Goal: Book appointment/travel/reservation

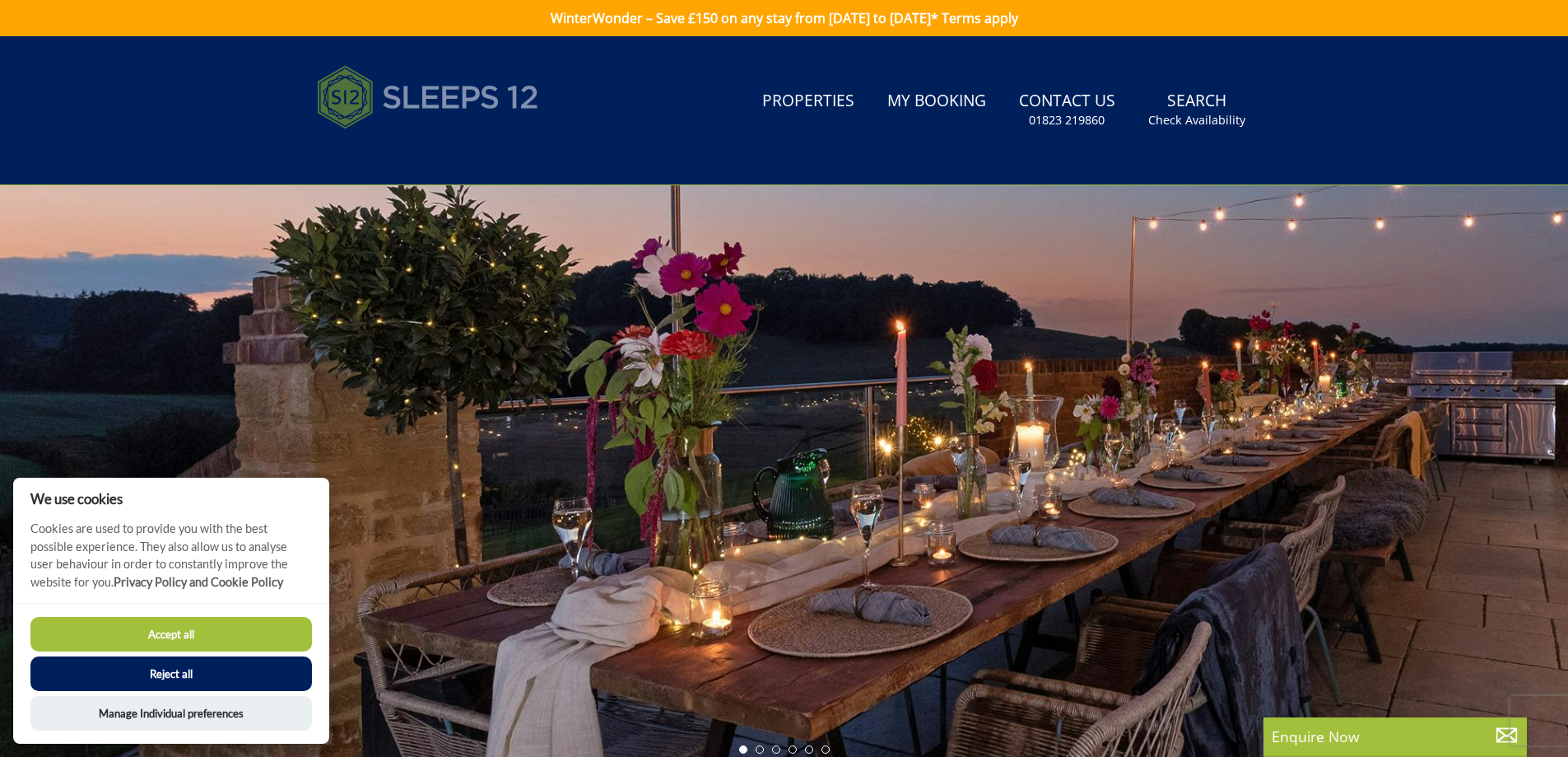
click at [478, 97] on img at bounding box center [428, 97] width 222 height 83
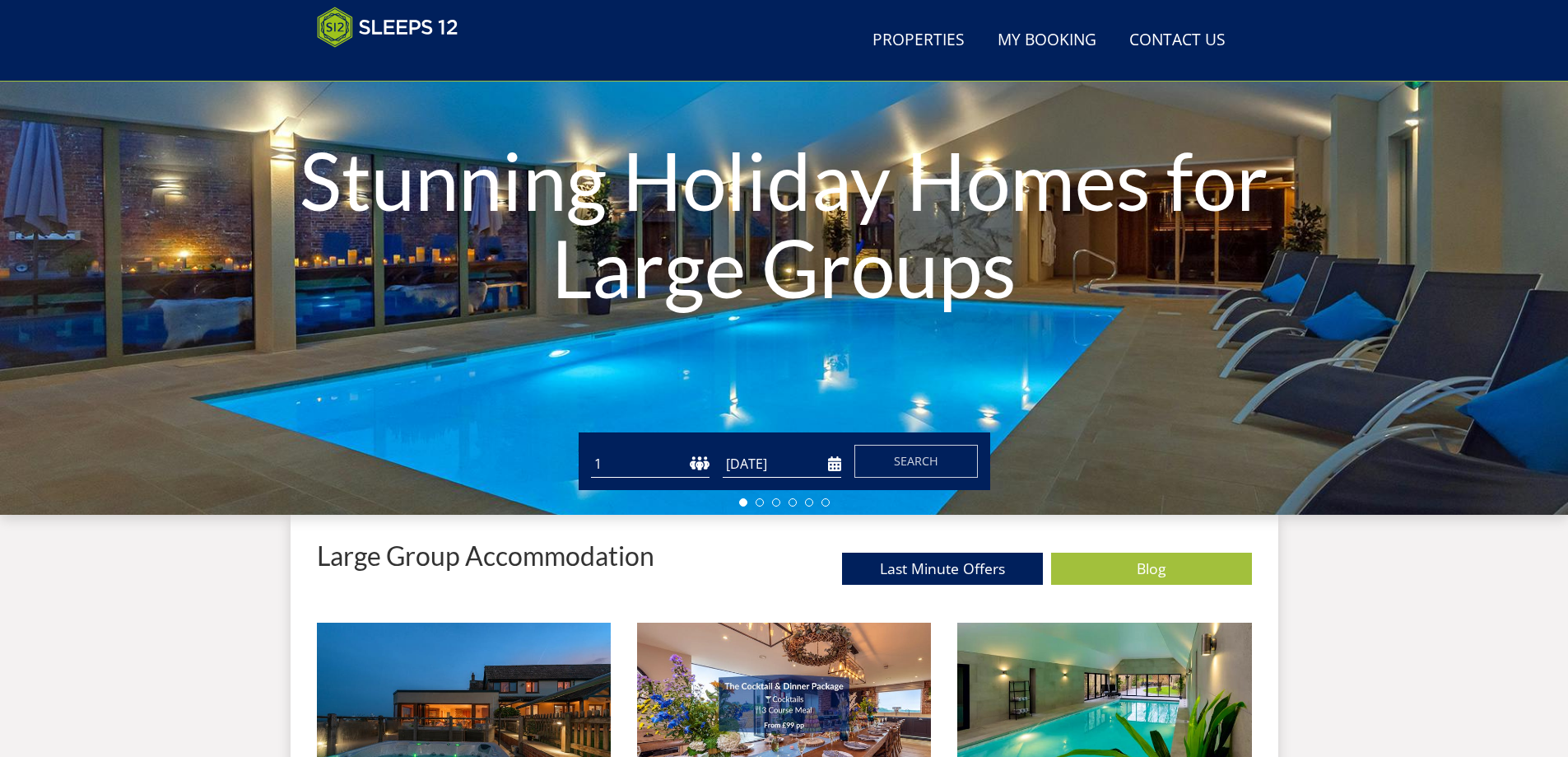
scroll to position [344, 0]
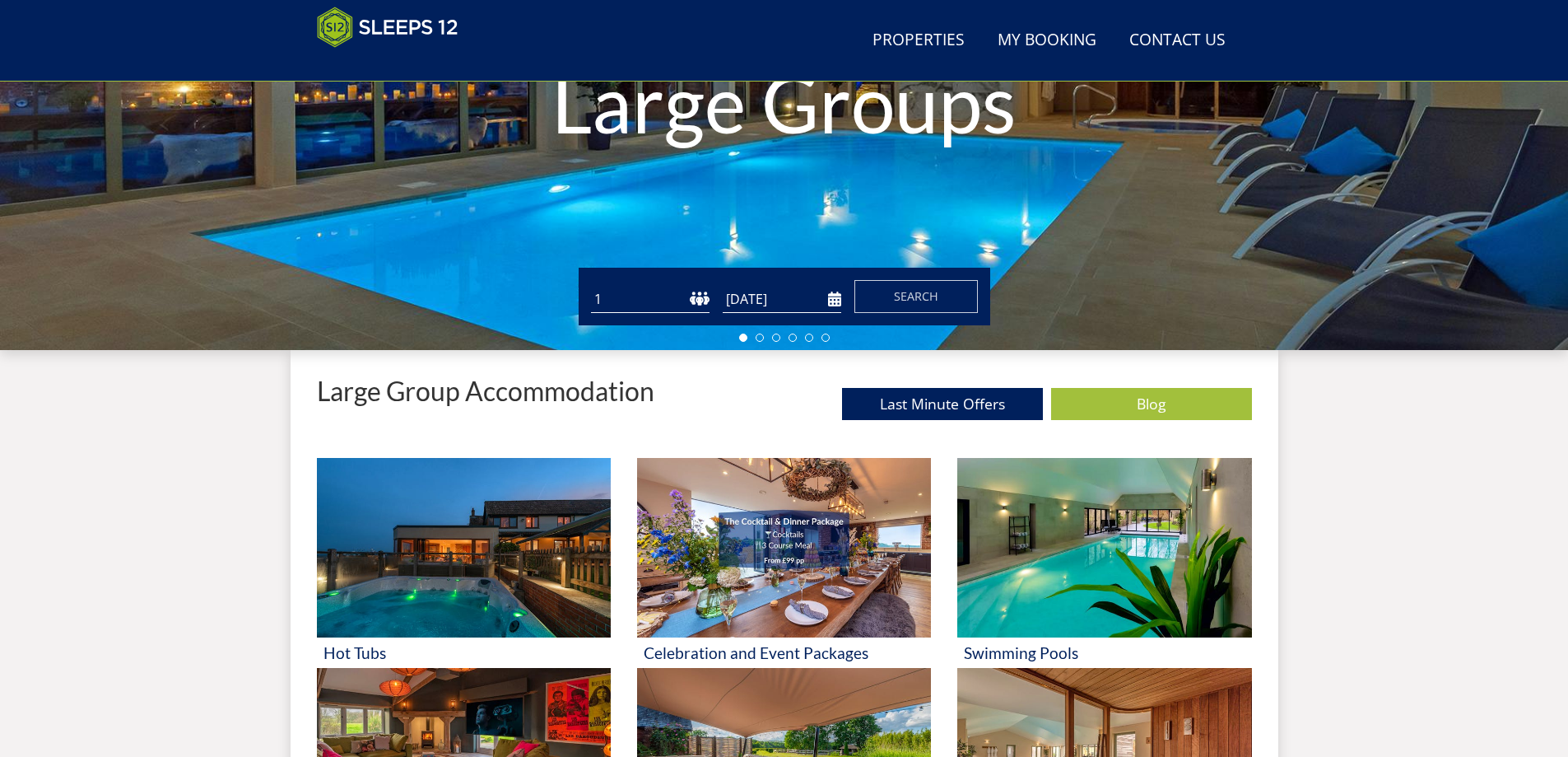
click at [742, 299] on input "[DATE]" at bounding box center [782, 299] width 119 height 27
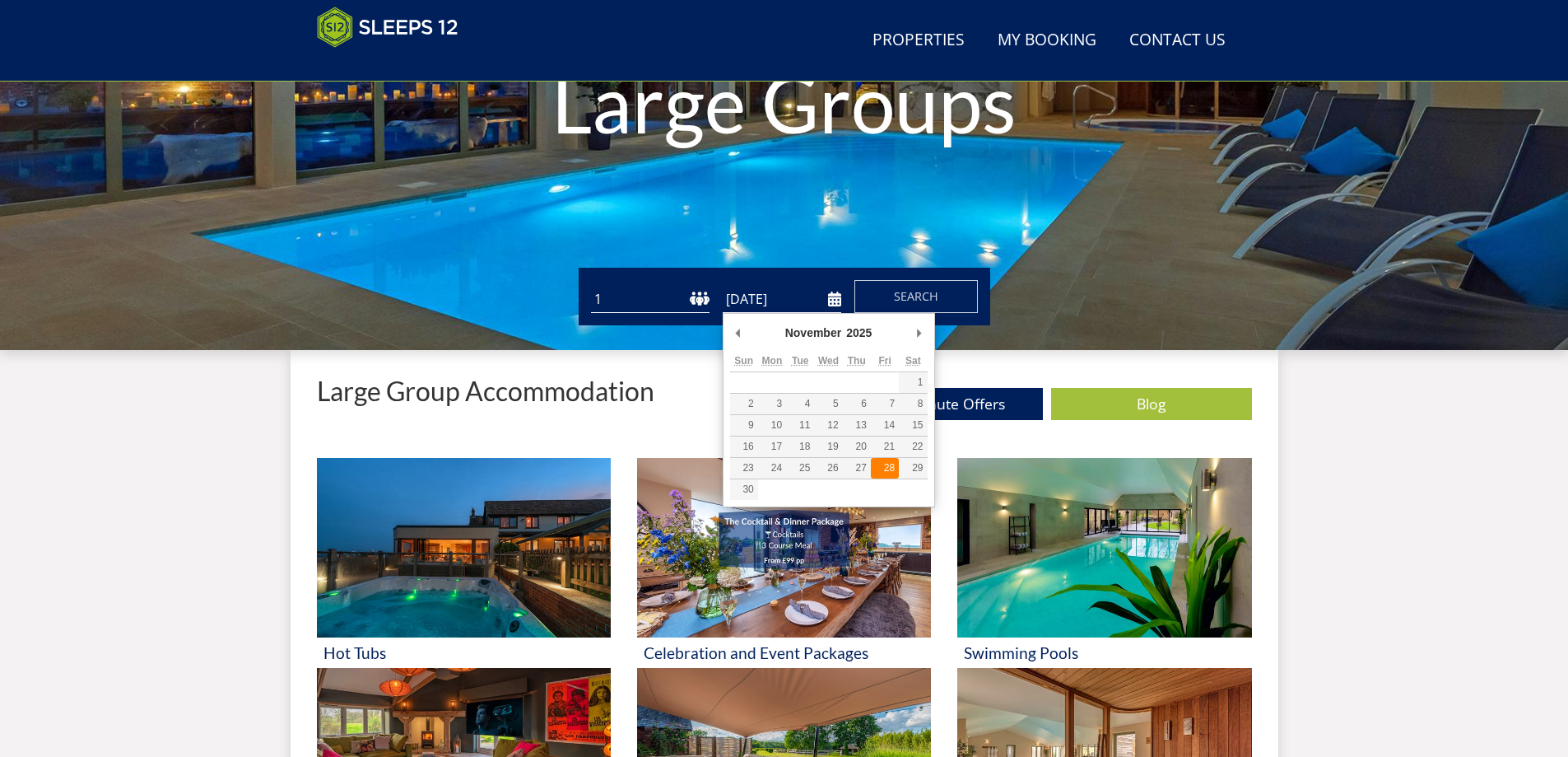
type input "[DATE]"
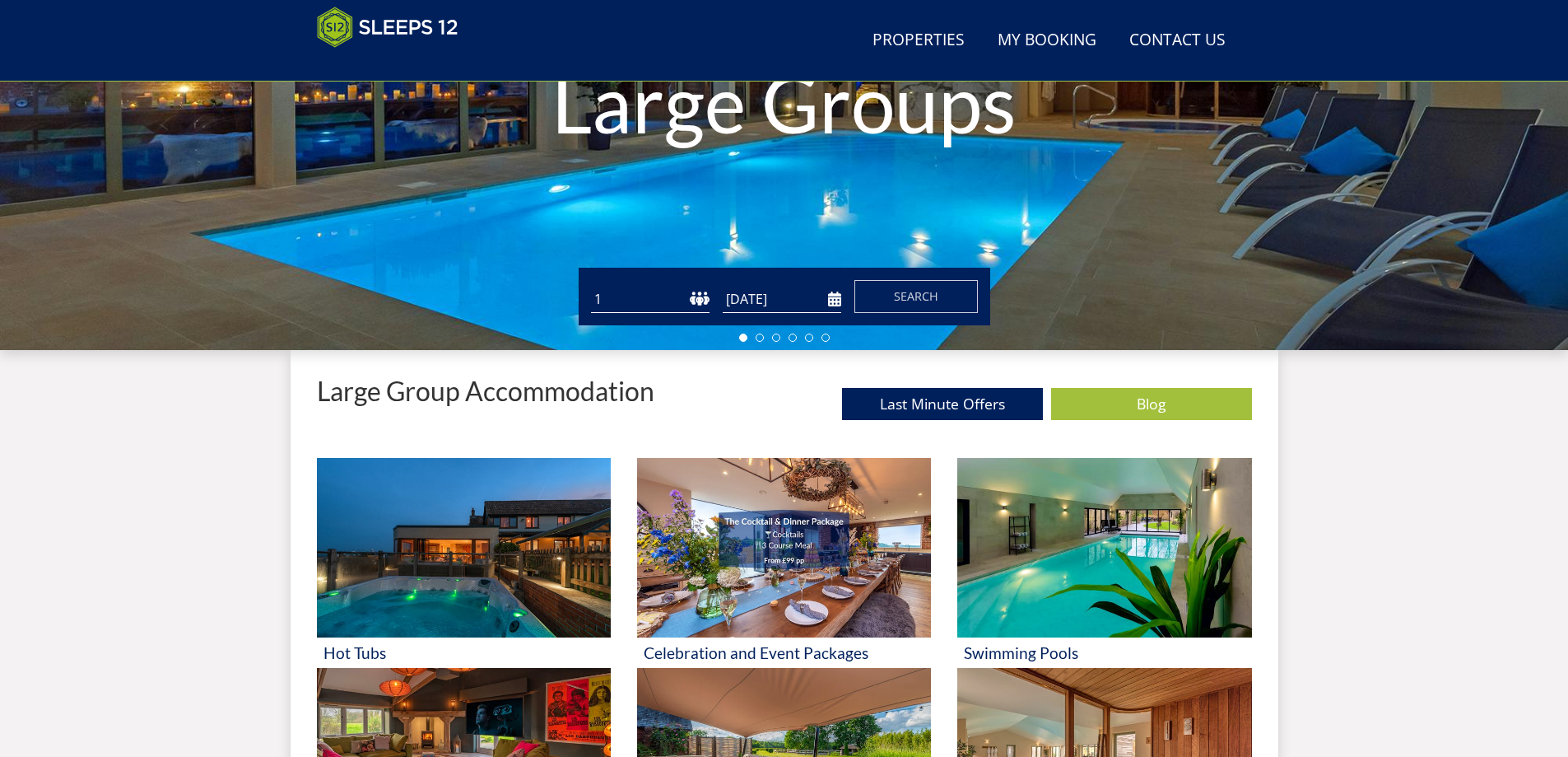
click at [690, 293] on select "1 2 3 4 5 6 7 8 9 10 11 12 13 14 15 16 17 18 19 20 21 22 23 24 25 26 27 28 29 3…" at bounding box center [650, 299] width 119 height 27
select select "11"
click at [591, 286] on select "1 2 3 4 5 6 7 8 9 10 11 12 13 14 15 16 17 18 19 20 21 22 23 24 25 26 27 28 29 3…" at bounding box center [650, 299] width 119 height 27
click at [904, 291] on span "Search" at bounding box center [916, 296] width 45 height 16
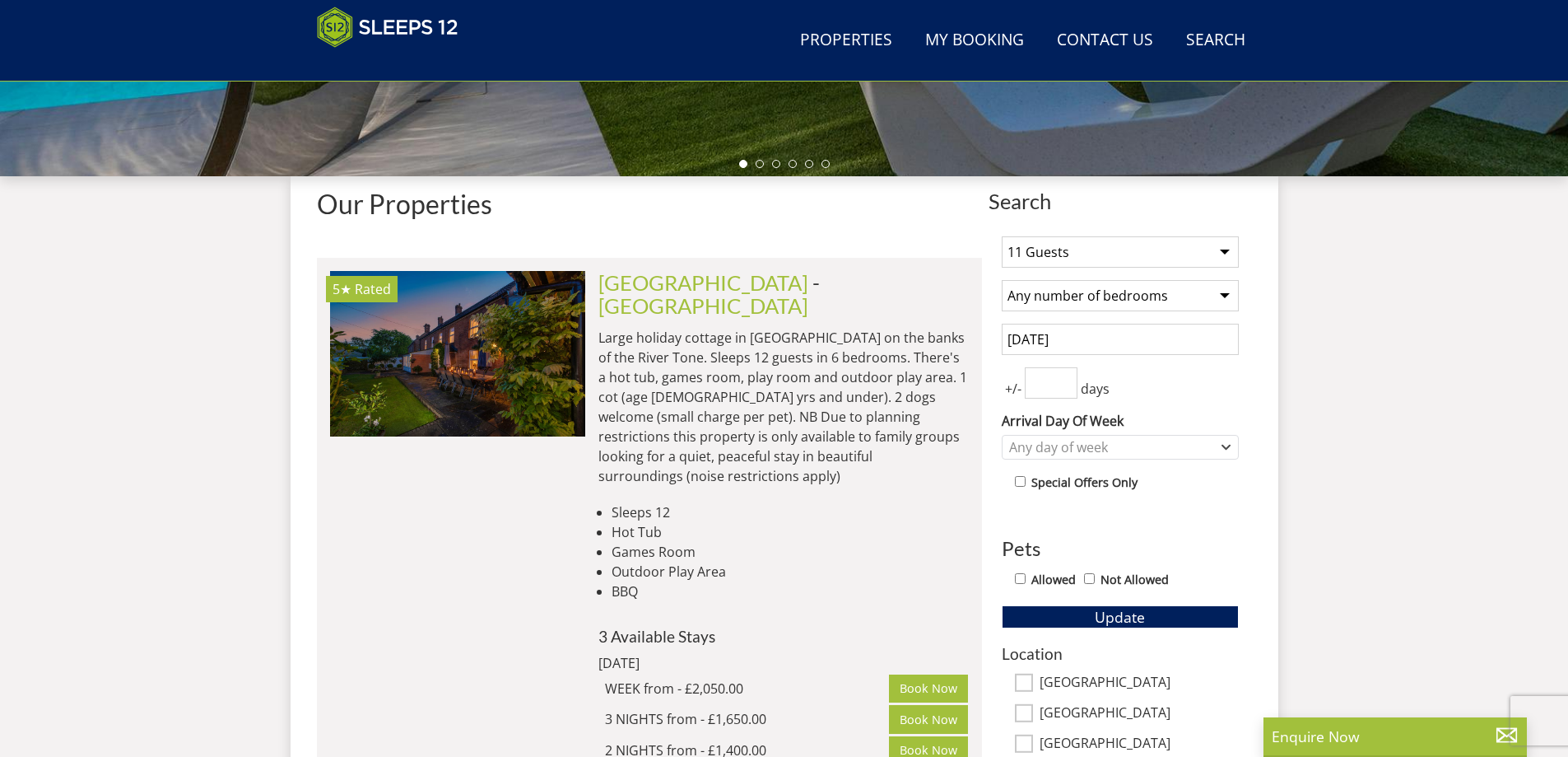
scroll to position [607, 0]
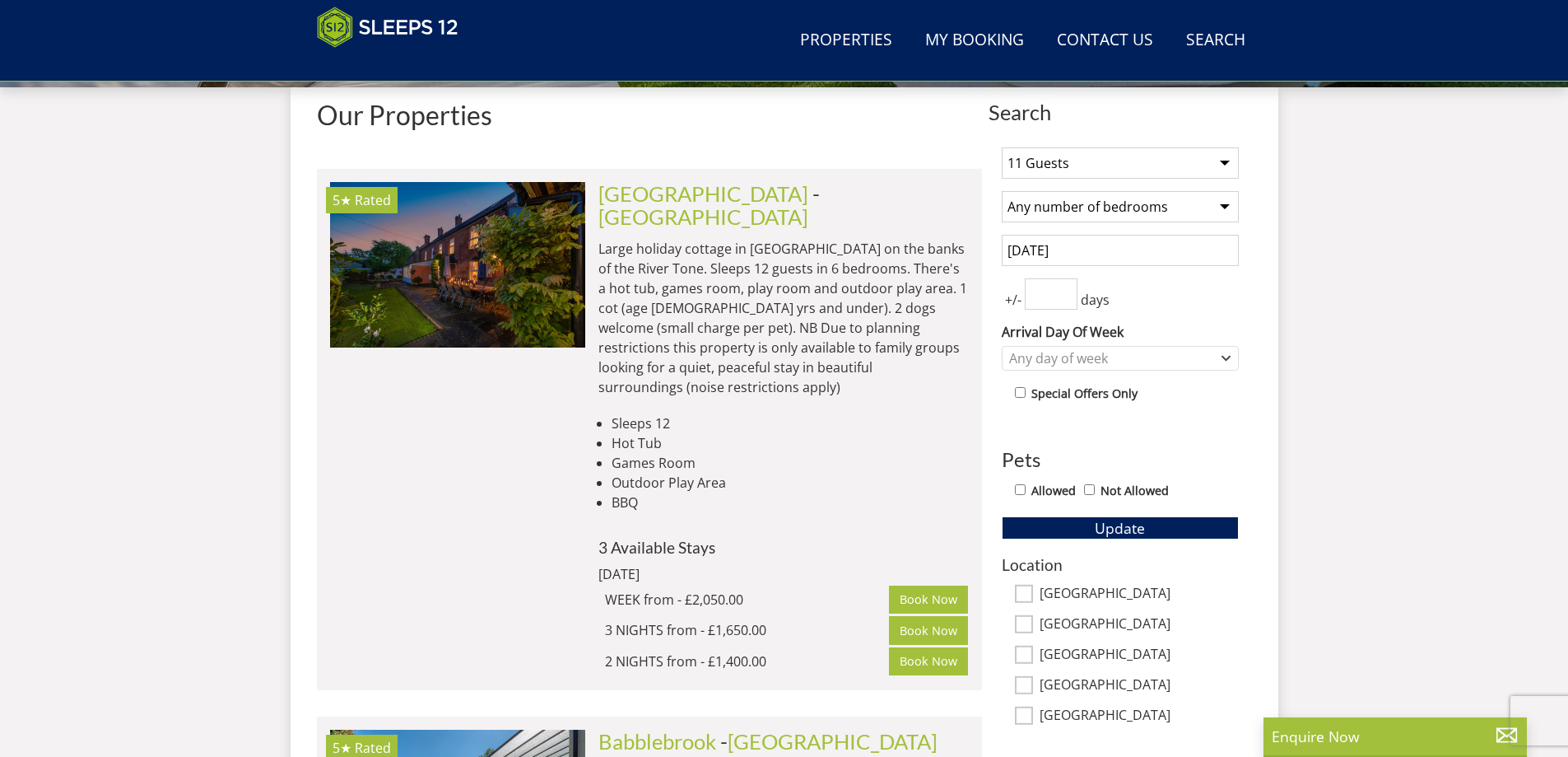
click at [1165, 211] on select "Any number of bedrooms 4 Bedrooms 5 Bedrooms 6 Bedrooms 7 Bedrooms 8 Bedrooms 9…" at bounding box center [1120, 206] width 237 height 31
select select "6"
click at [1002, 191] on select "Any number of bedrooms 4 Bedrooms 5 Bedrooms 6 Bedrooms 7 Bedrooms 8 Bedrooms 9…" at bounding box center [1120, 206] width 237 height 31
click at [1047, 285] on input "number" at bounding box center [1051, 293] width 53 height 31
click at [1066, 290] on input "1" at bounding box center [1051, 293] width 53 height 31
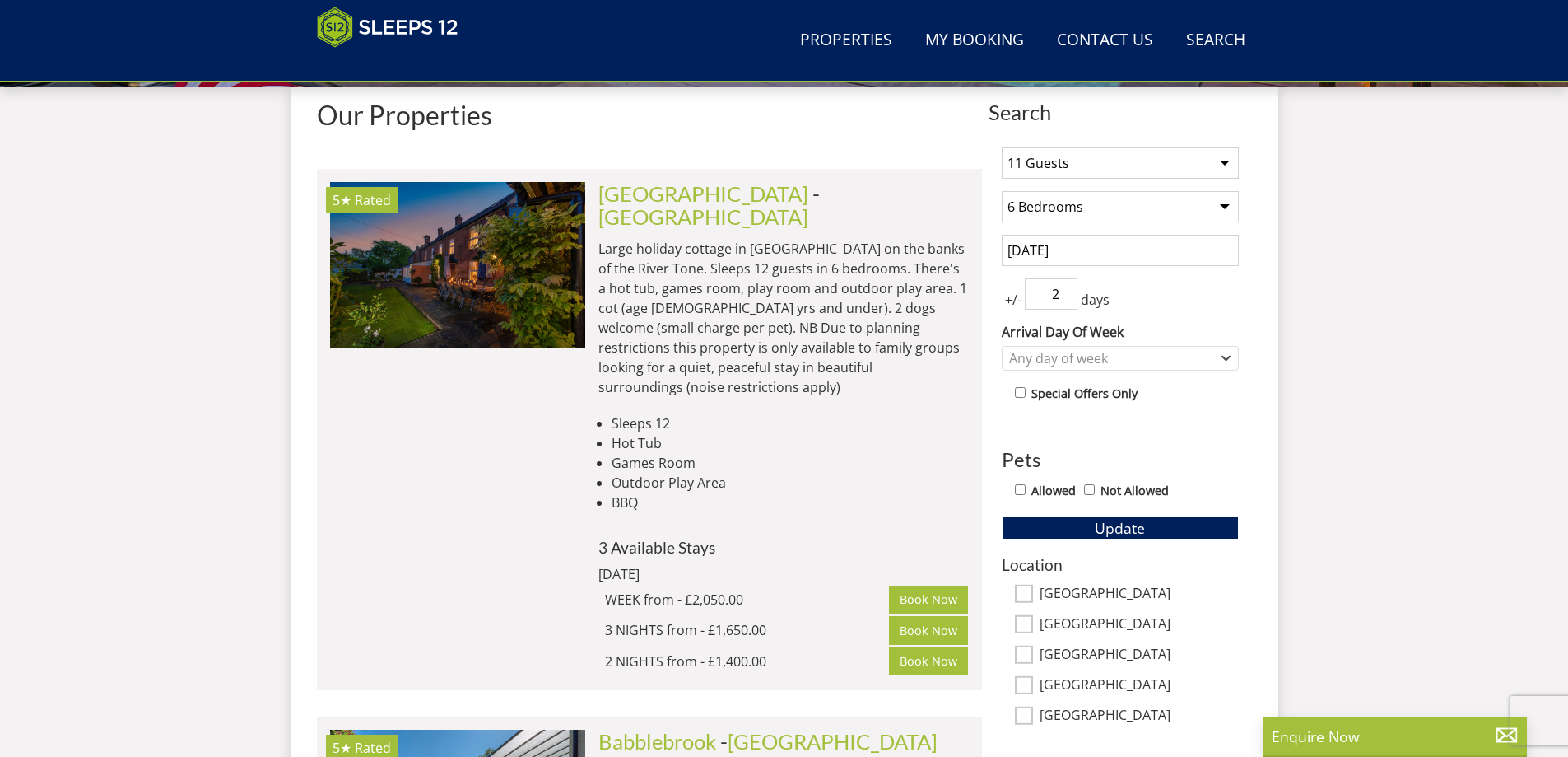
click at [1066, 290] on input "2" at bounding box center [1051, 293] width 53 height 31
click at [1066, 290] on input "3" at bounding box center [1051, 293] width 53 height 31
click at [1066, 301] on input "2" at bounding box center [1051, 293] width 53 height 31
type input "1"
click at [1066, 301] on input "1" at bounding box center [1051, 293] width 53 height 31
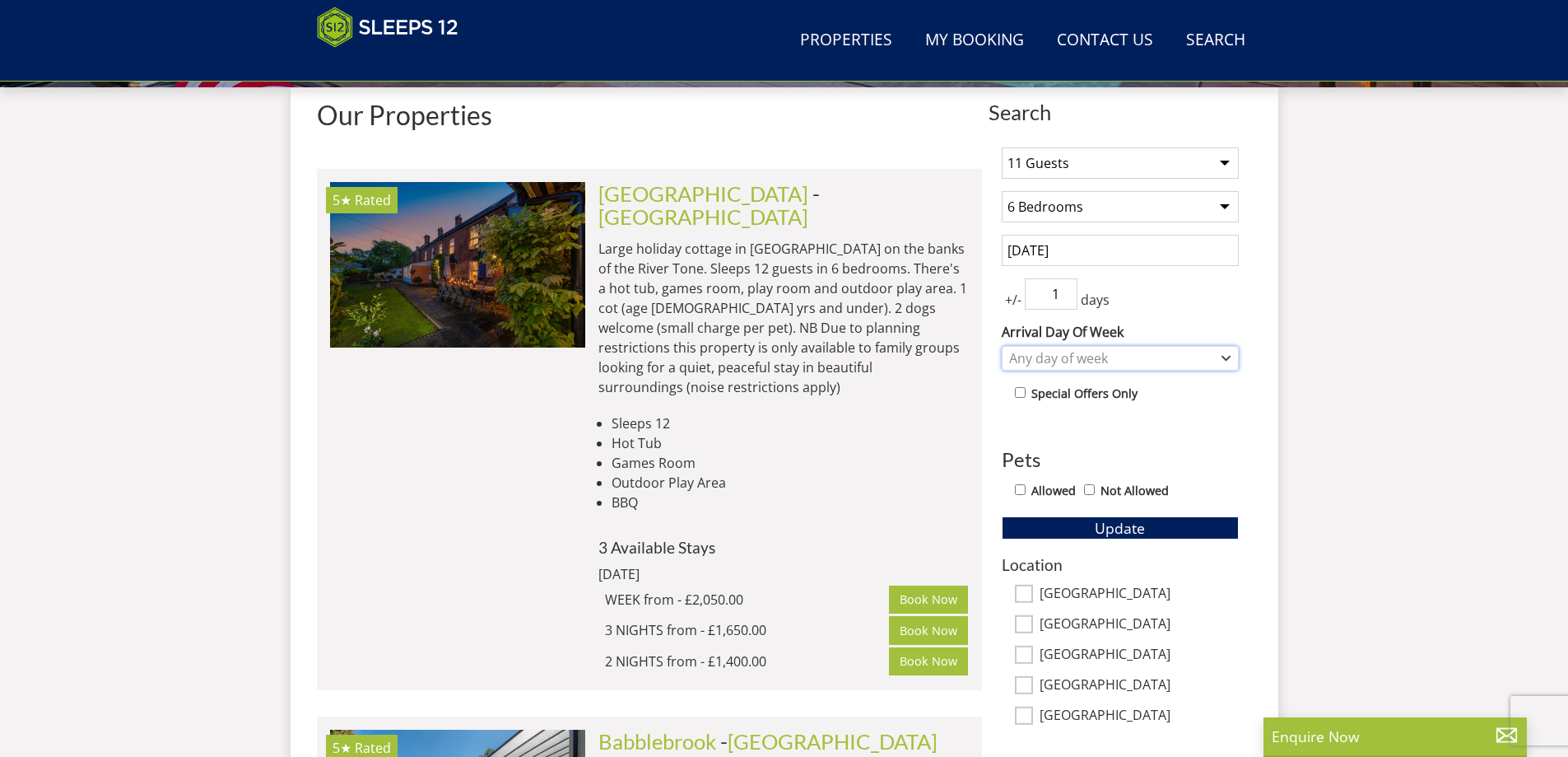
click at [1100, 357] on div "Any day of week" at bounding box center [1111, 358] width 213 height 18
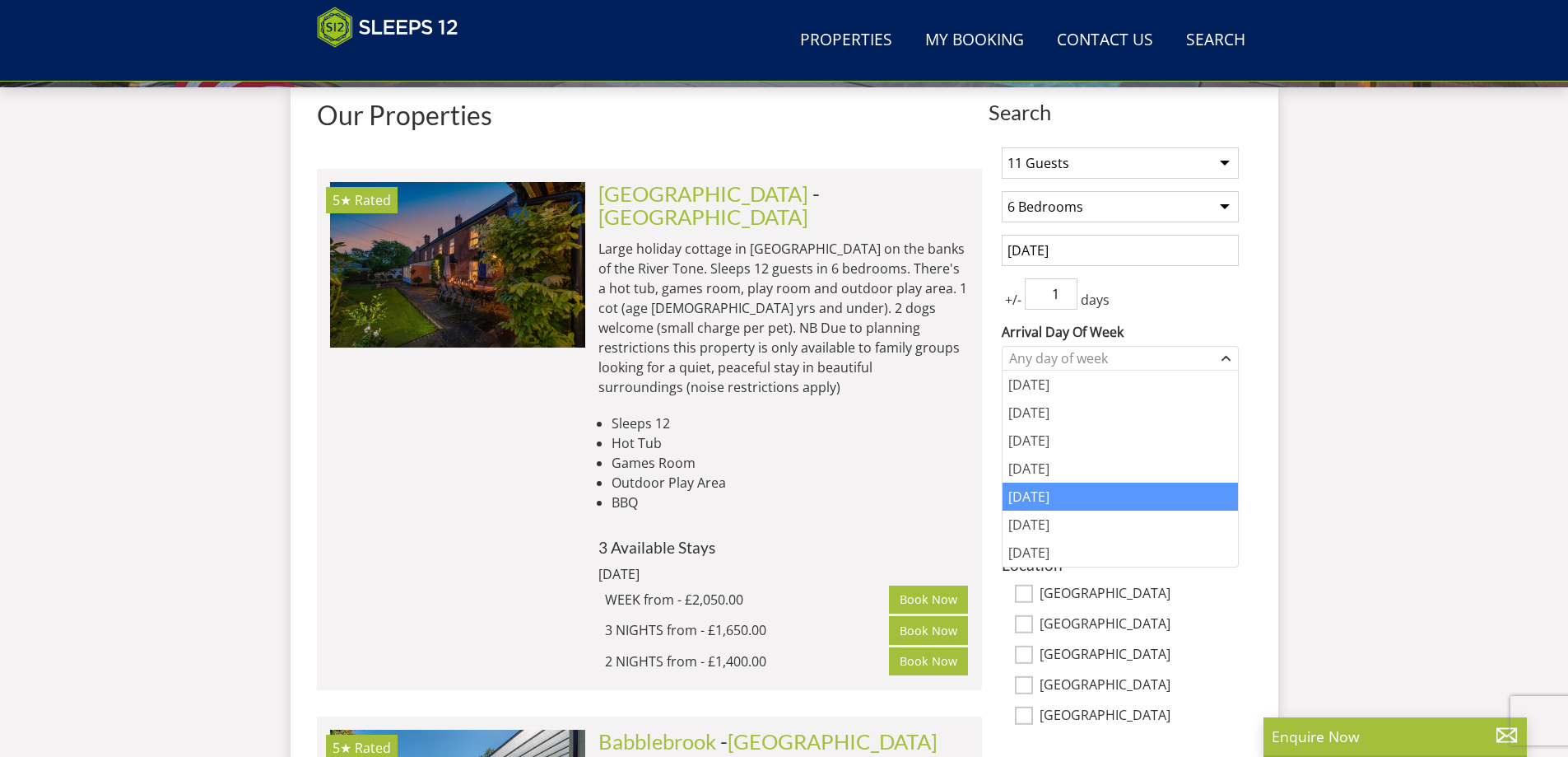
click at [1052, 496] on div "[DATE]" at bounding box center [1120, 497] width 235 height 28
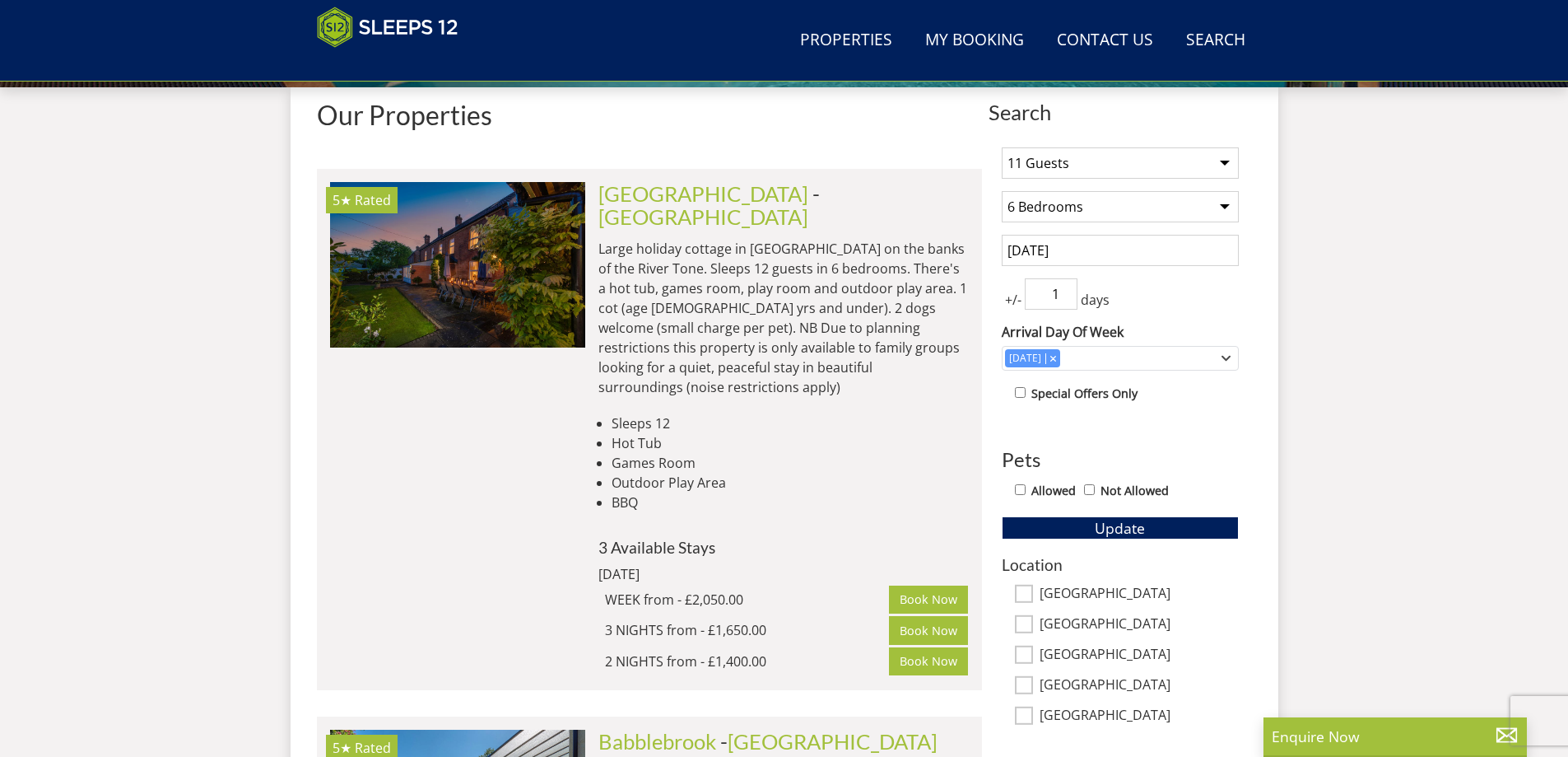
click at [1023, 494] on input "Allowed" at bounding box center [1020, 490] width 11 height 11
checkbox input "true"
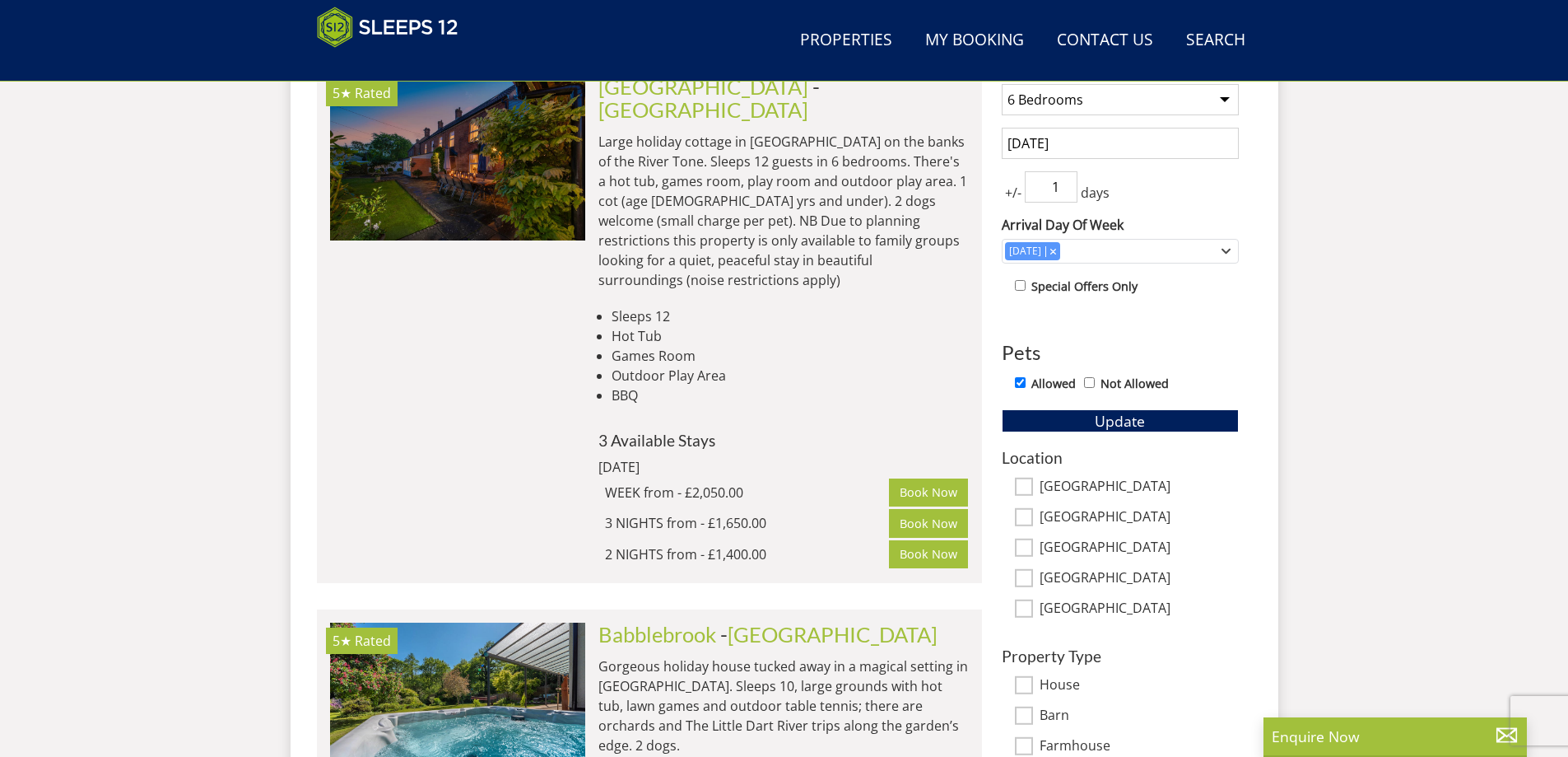
scroll to position [937, 0]
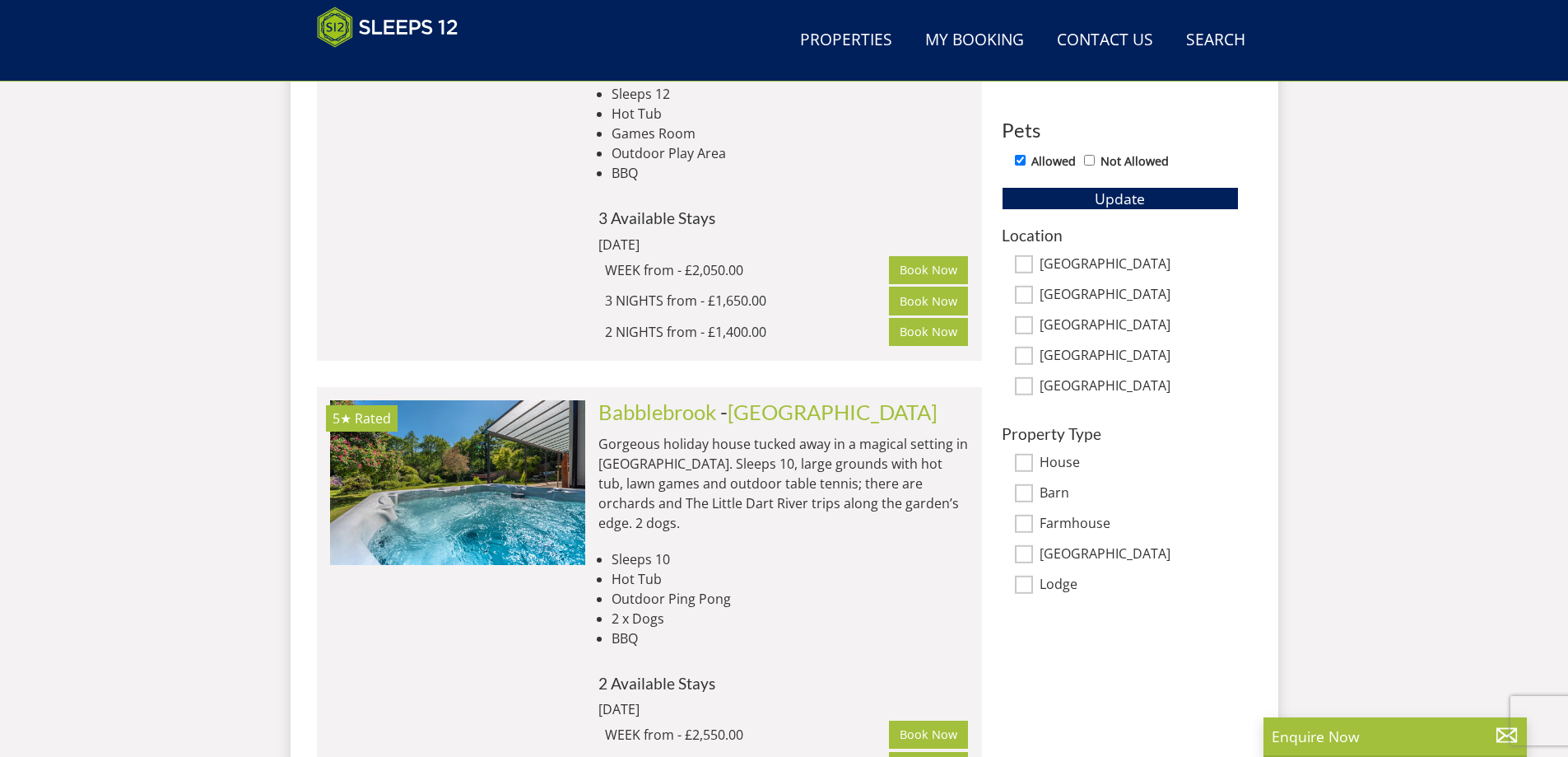
click at [1028, 269] on input "[GEOGRAPHIC_DATA]" at bounding box center [1024, 264] width 18 height 18
checkbox input "true"
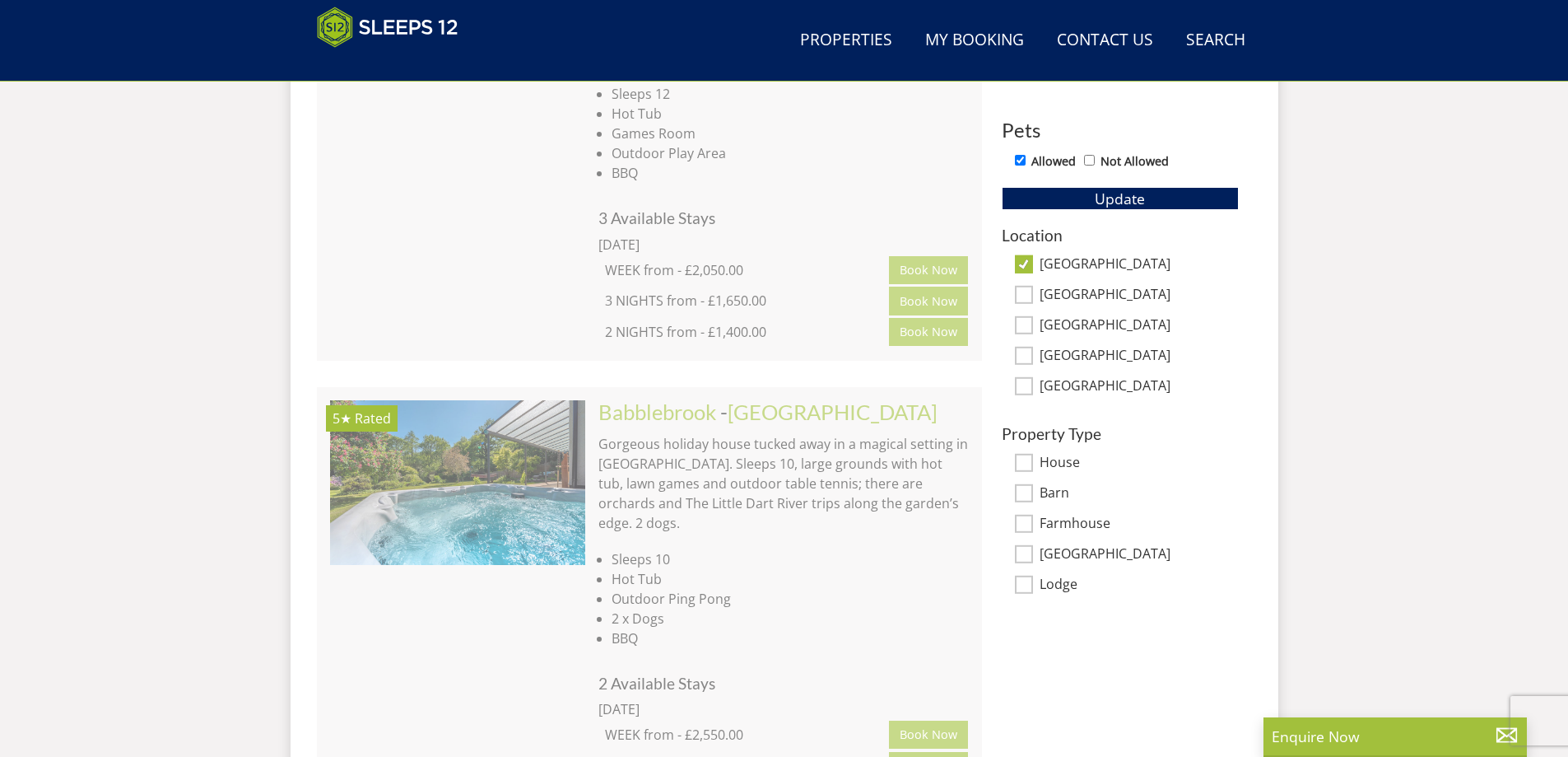
click at [1022, 300] on input "[GEOGRAPHIC_DATA]" at bounding box center [1024, 295] width 18 height 18
checkbox input "true"
click at [1023, 326] on input "[GEOGRAPHIC_DATA]" at bounding box center [1024, 325] width 18 height 18
checkbox input "true"
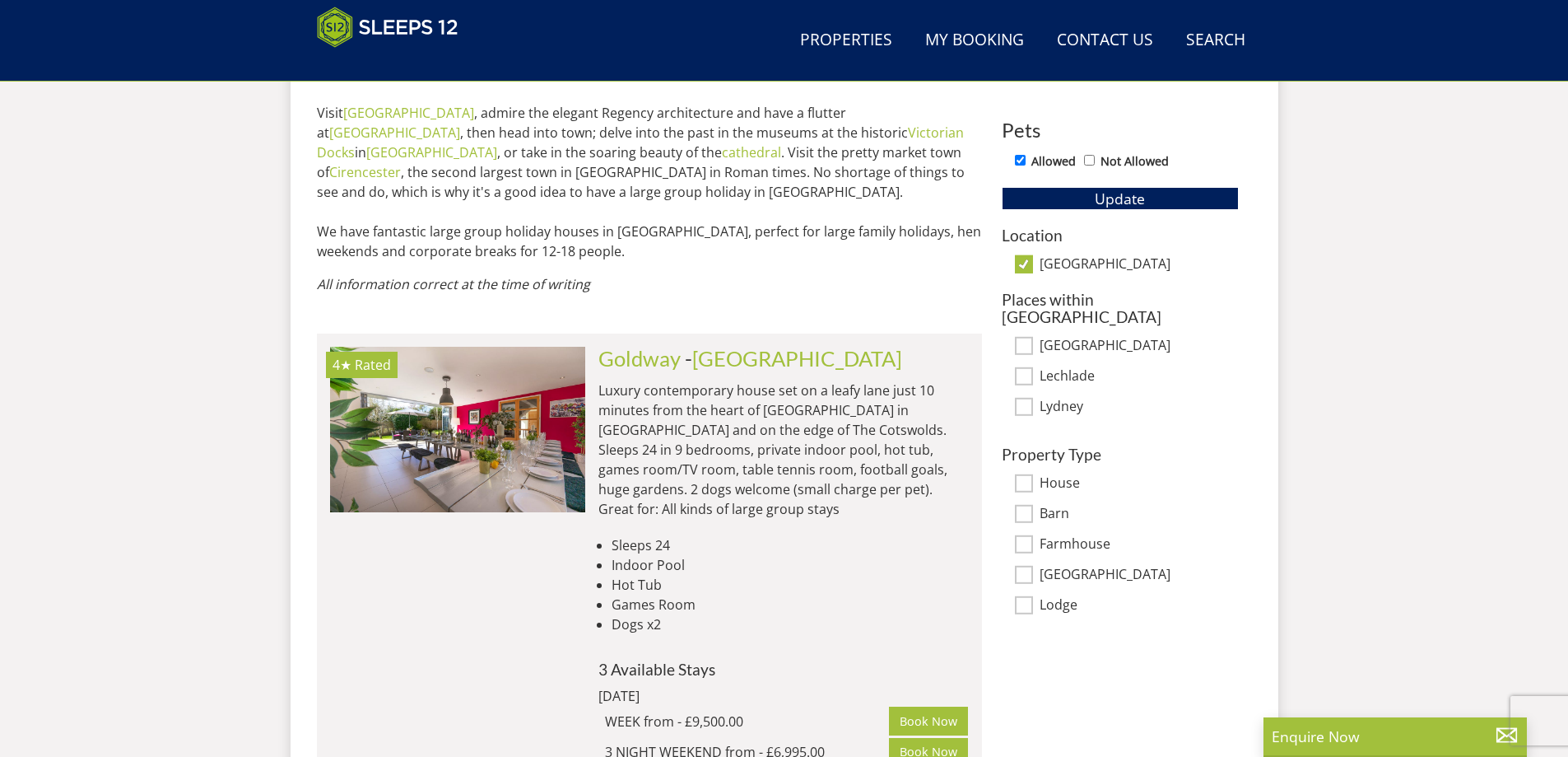
click at [1028, 267] on input "[GEOGRAPHIC_DATA]" at bounding box center [1024, 264] width 18 height 18
checkbox input "false"
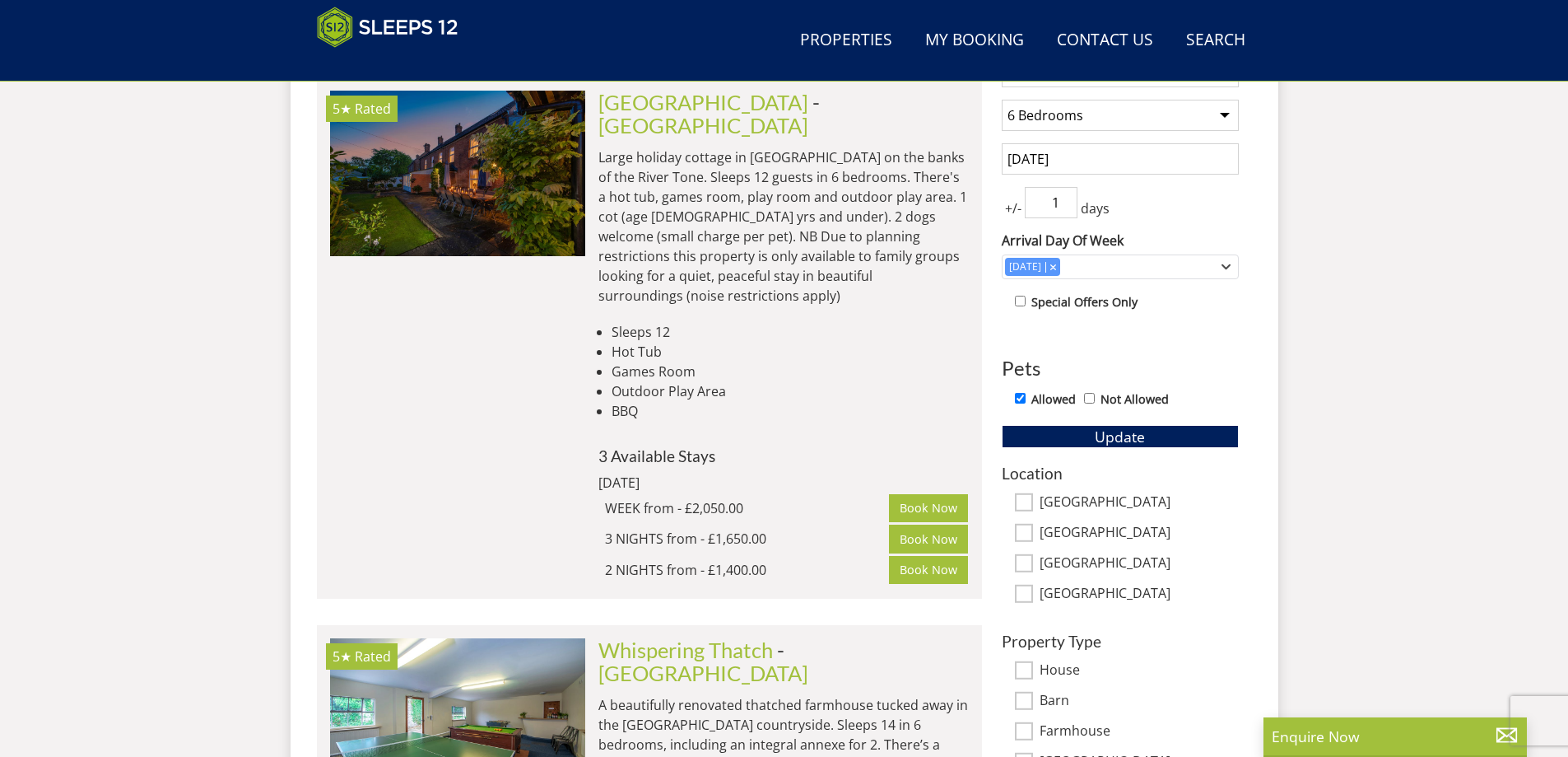
scroll to position [777, 0]
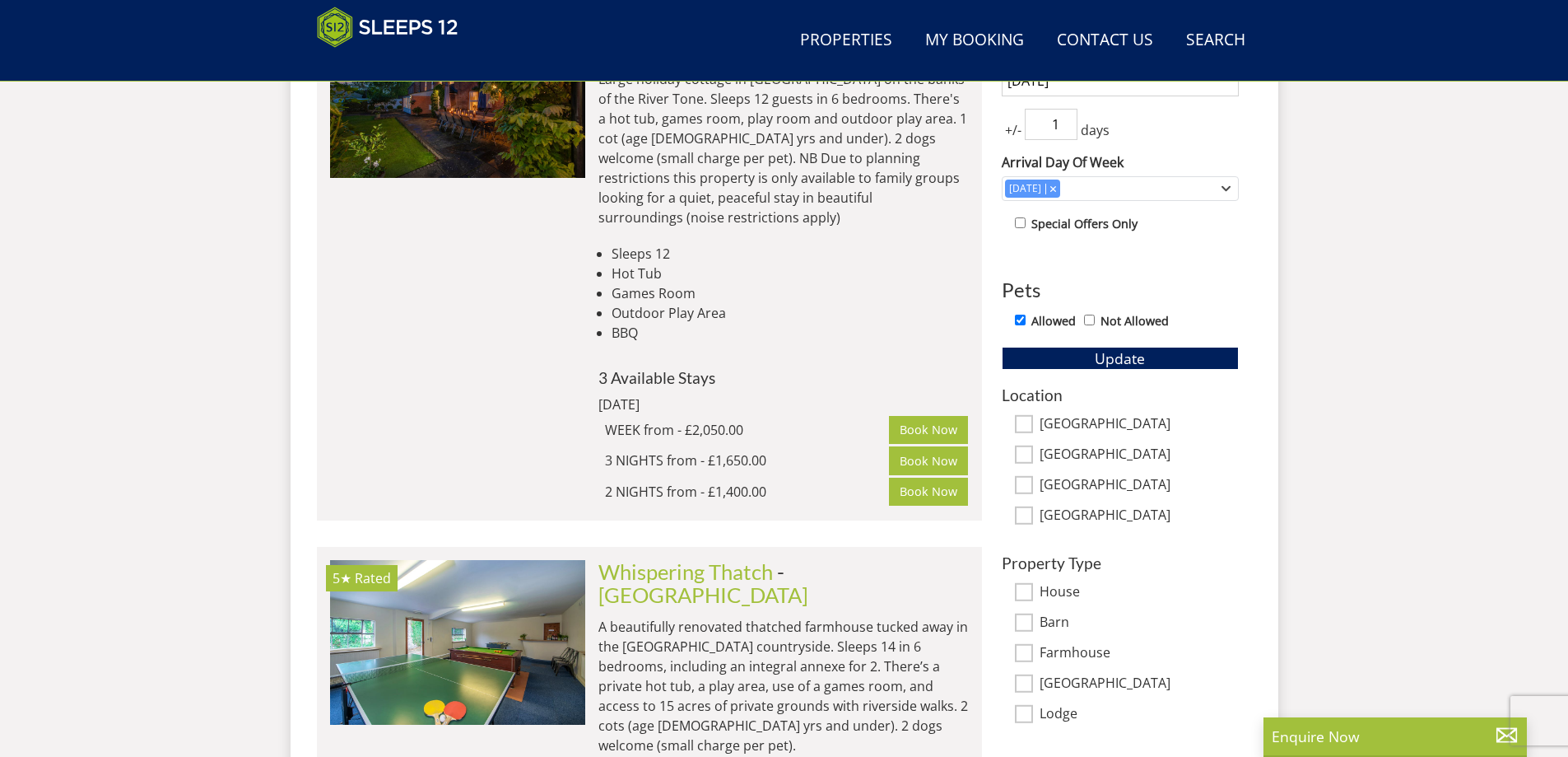
drag, startPoint x: 1047, startPoint y: 122, endPoint x: 1058, endPoint y: 123, distance: 11.0
click at [1058, 123] on input "1" at bounding box center [1051, 124] width 53 height 31
type input "0"
click at [1198, 141] on div "1 Guest 2 Guests 3 Guests 4 Guests 5 Guests 6 Guests 7 Guests 8 Guests 9 Guests…" at bounding box center [1120, 343] width 263 height 759
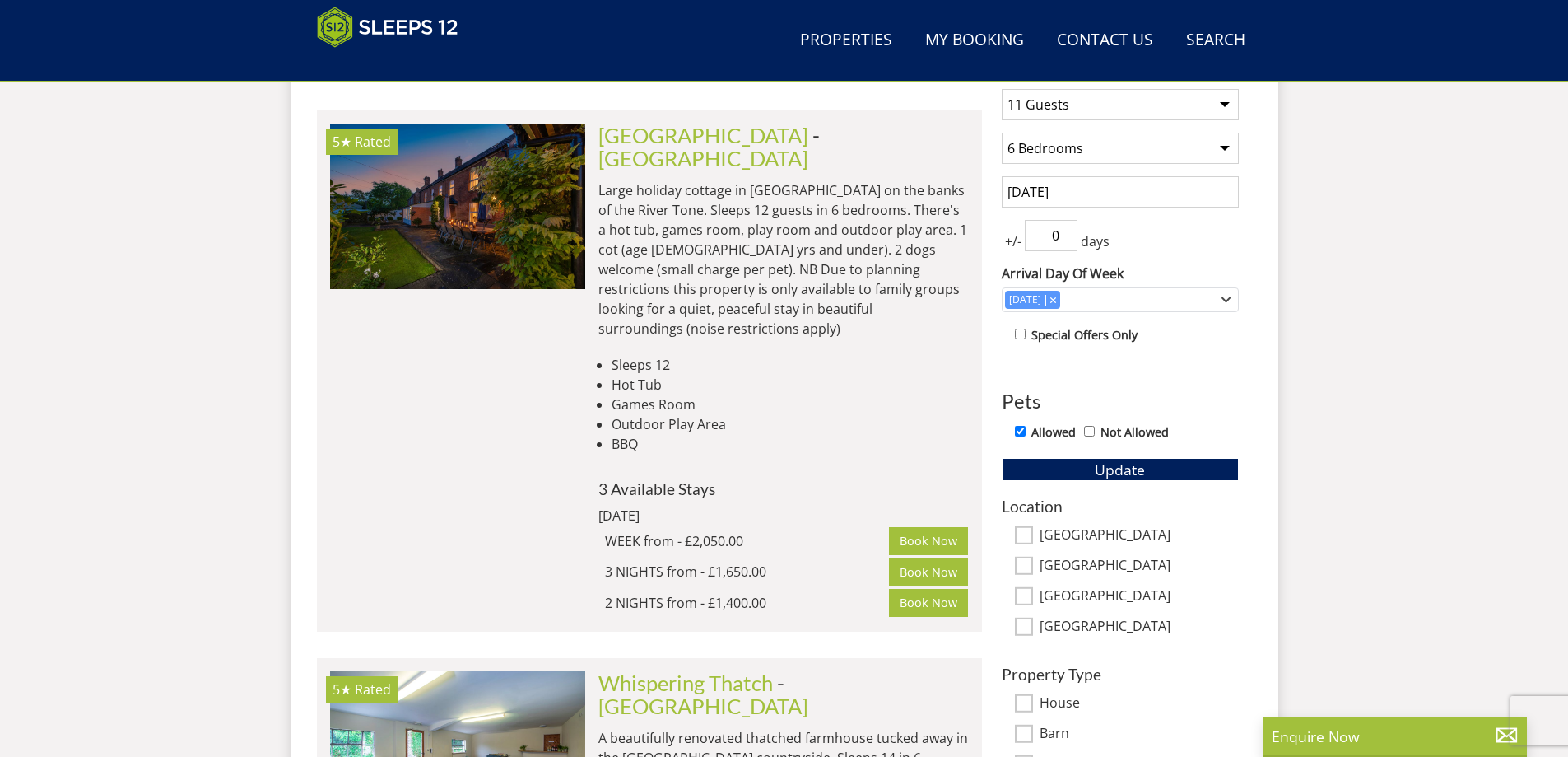
scroll to position [530, 0]
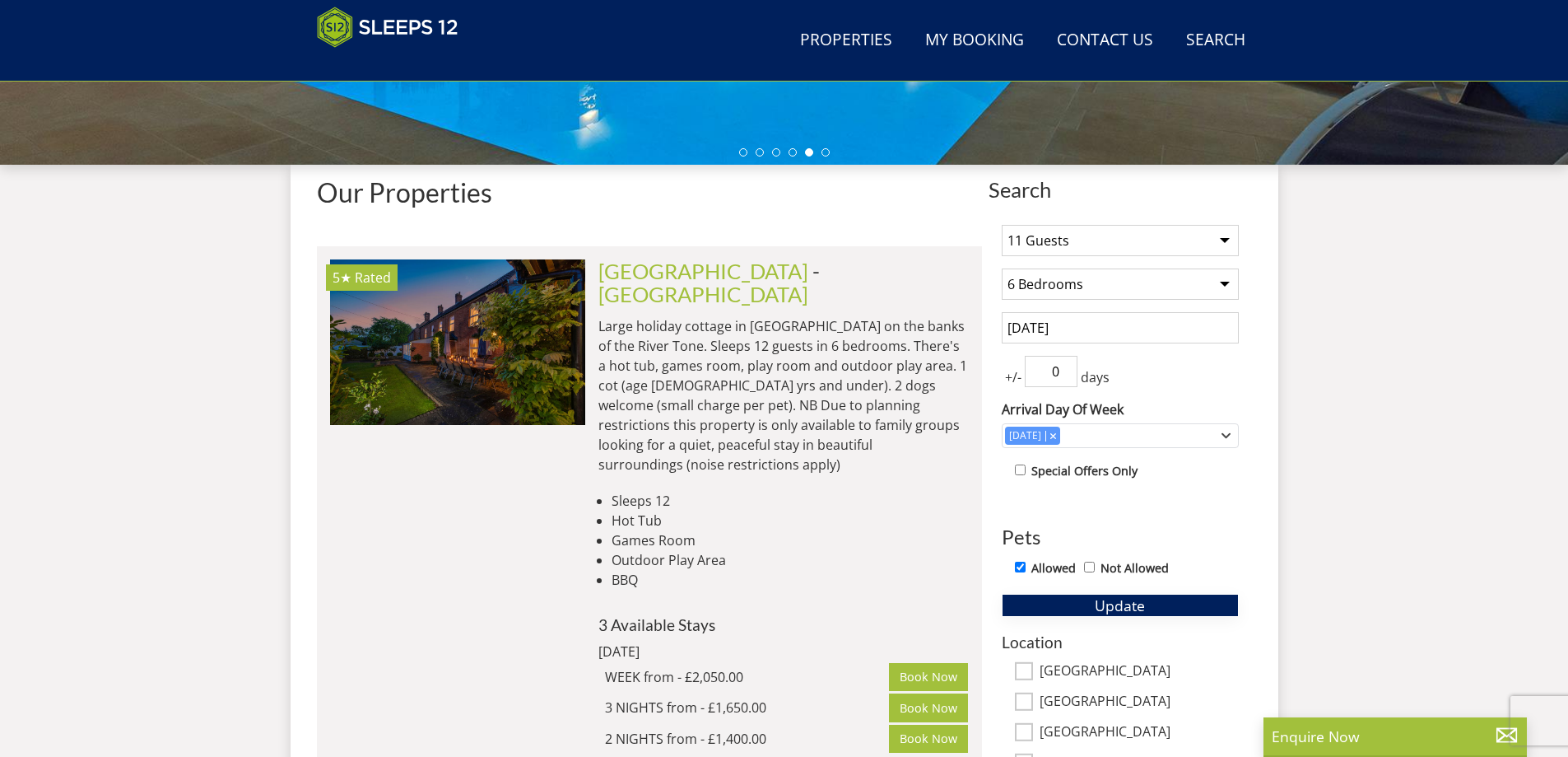
click at [1095, 606] on span "Update" at bounding box center [1119, 605] width 50 height 20
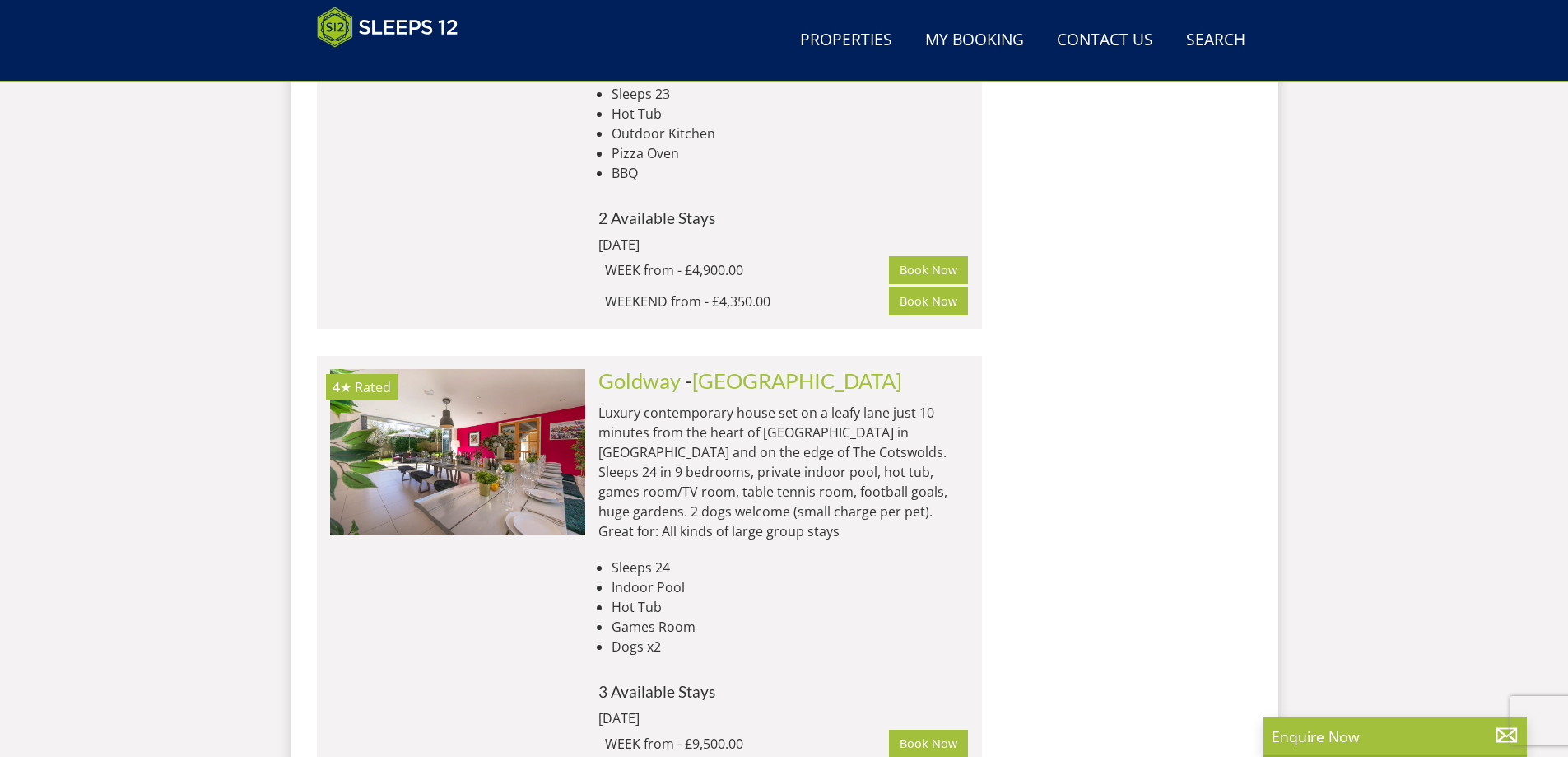
scroll to position [7115, 0]
